Goal: Information Seeking & Learning: Learn about a topic

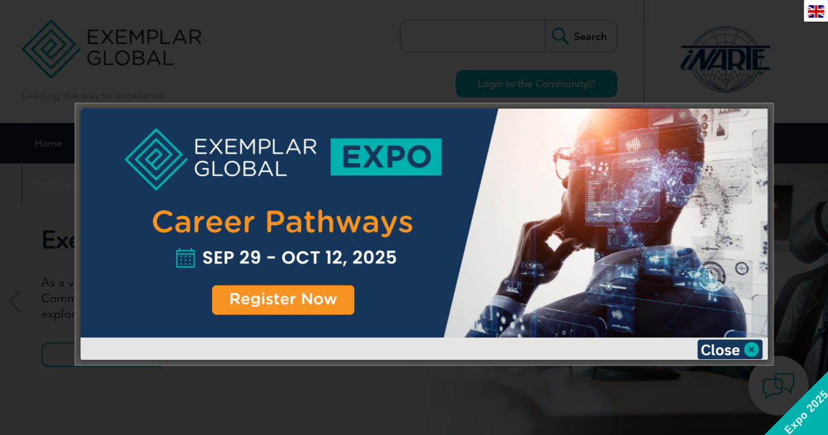
click at [751, 345] on img at bounding box center [729, 350] width 65 height 20
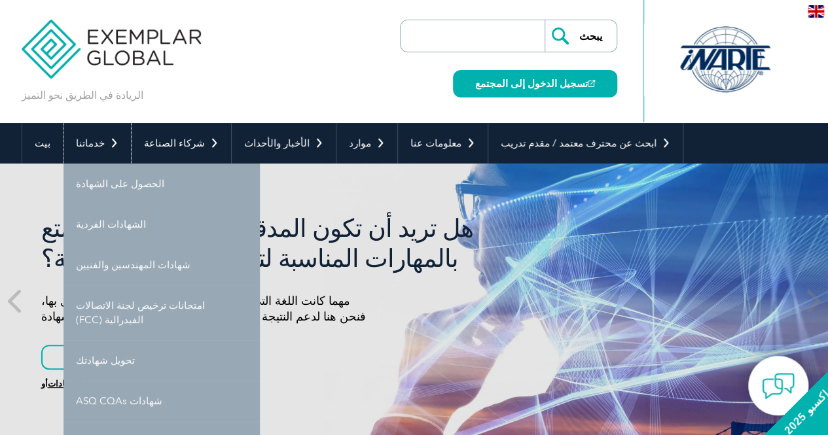
click at [105, 150] on link "خدماتنا" at bounding box center [96, 143] width 67 height 41
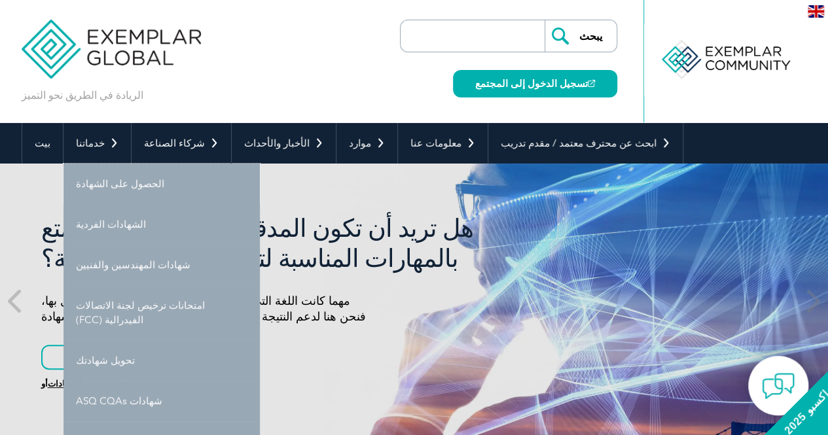
click at [106, 179] on font "الحصول على الشهادة" at bounding box center [120, 184] width 88 height 12
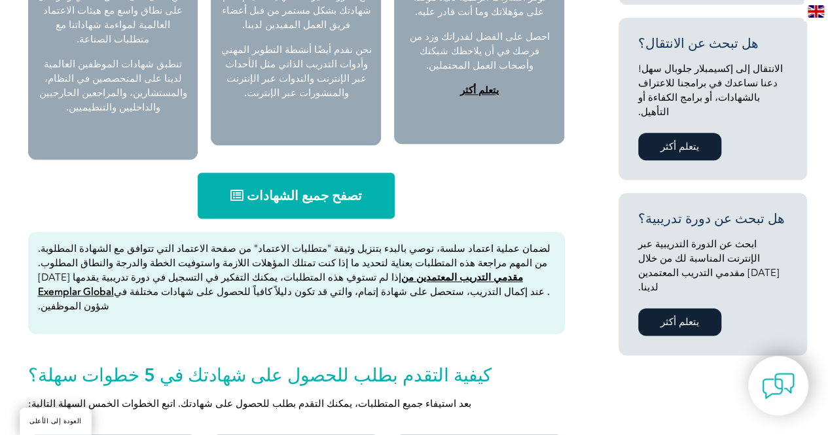
scroll to position [717, 0]
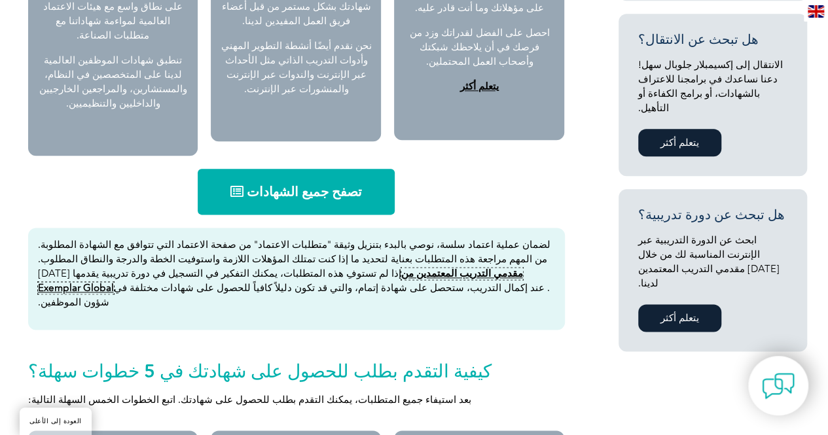
click at [162, 268] on font "مقدمي التدريب المعتمدين من Exemplar Global" at bounding box center [280, 281] width 485 height 26
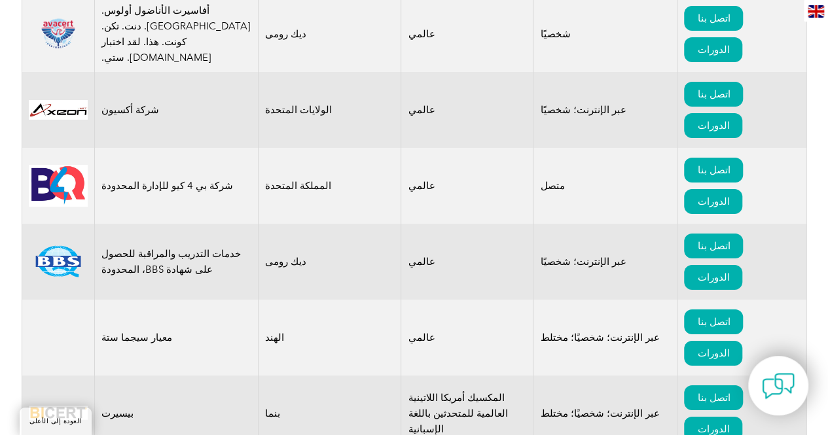
scroll to position [2478, 0]
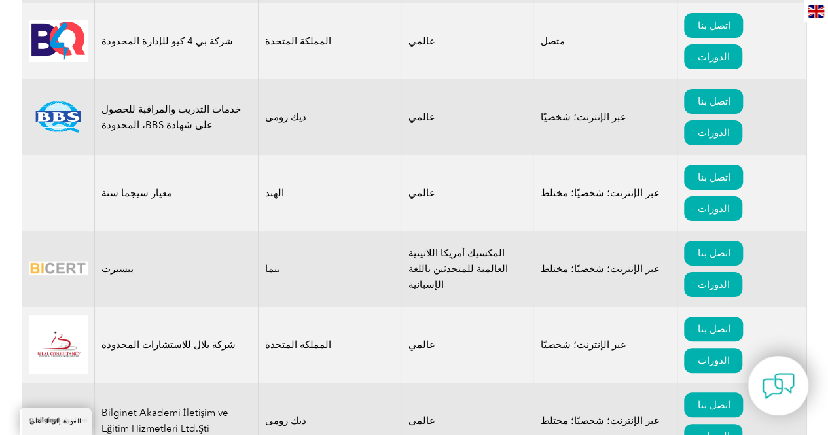
drag, startPoint x: 834, startPoint y: 15, endPoint x: 837, endPoint y: 75, distance: 59.7
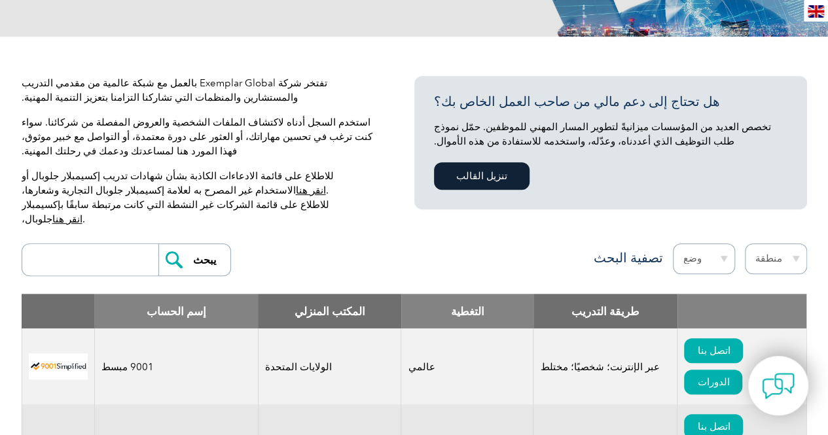
scroll to position [0, 0]
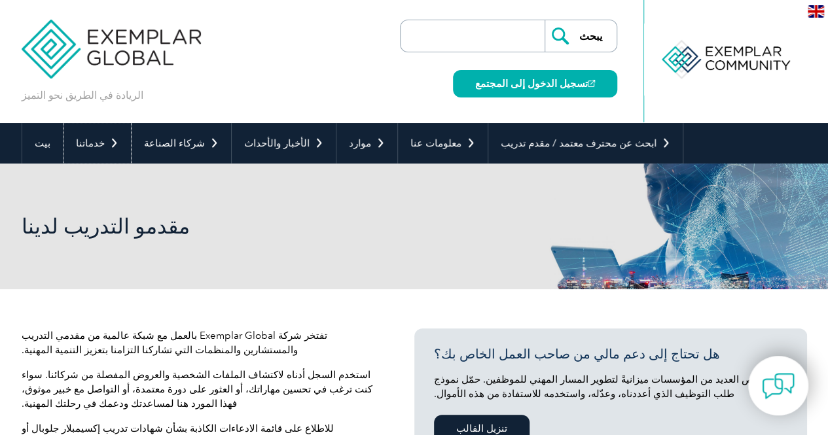
click at [99, 145] on link "خدماتنا" at bounding box center [96, 143] width 67 height 41
